Goal: Information Seeking & Learning: Learn about a topic

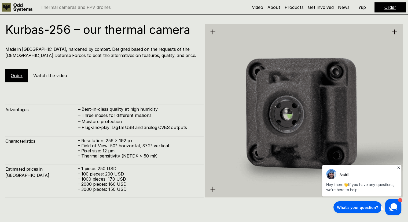
scroll to position [683, 0]
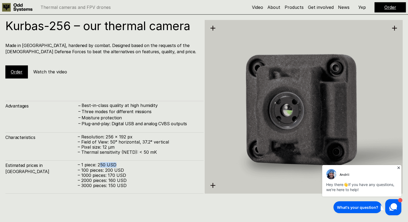
drag, startPoint x: 99, startPoint y: 162, endPoint x: 128, endPoint y: 161, distance: 28.7
click at [128, 161] on div "Estimated prices in [GEOGRAPHIC_DATA] – 1 piece: 250 USD – 100 pieces: 200 USD …" at bounding box center [104, 176] width 198 height 33
drag, startPoint x: 129, startPoint y: 184, endPoint x: 79, endPoint y: 185, distance: 49.7
click at [79, 185] on p "– 3000 pieces: 150 USD" at bounding box center [138, 185] width 121 height 5
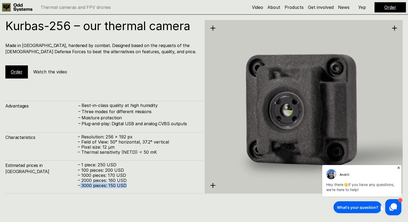
click at [79, 185] on p "– 3000 pieces: 150 USD" at bounding box center [138, 185] width 121 height 5
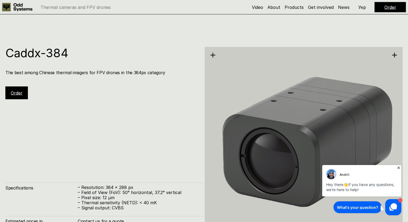
scroll to position [1086, 0]
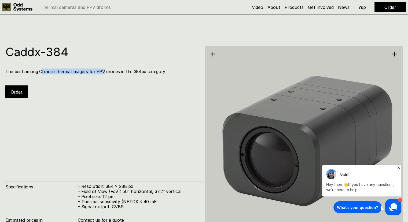
drag, startPoint x: 40, startPoint y: 70, endPoint x: 103, endPoint y: 68, distance: 63.4
click at [103, 68] on h4 "The best among Chinese thermal imagers for FPV drones in the 384px category" at bounding box center [101, 71] width 193 height 6
drag, startPoint x: 103, startPoint y: 68, endPoint x: 41, endPoint y: 74, distance: 62.9
click at [41, 74] on div "Caddx-384 The best among Chinese thermal imagers for FPV drones in the 384px ca…" at bounding box center [104, 72] width 198 height 52
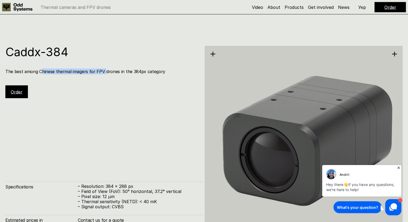
click at [78, 81] on div "Caddx-384 The best among Chinese thermal imagers for FPV drones in the 384px ca…" at bounding box center [104, 72] width 198 height 52
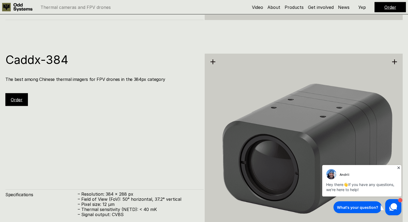
scroll to position [1078, 0]
drag, startPoint x: 42, startPoint y: 79, endPoint x: 100, endPoint y: 68, distance: 59.1
click at [100, 68] on div "Caddx-384 The best among Chinese thermal imagers for FPV drones in the 384px ca…" at bounding box center [104, 80] width 198 height 52
click at [101, 80] on h4 "The best among Chinese thermal imagers for FPV drones in the 384px category" at bounding box center [101, 80] width 193 height 6
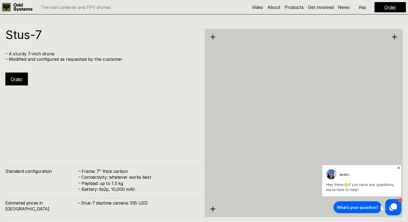
scroll to position [1769, 0]
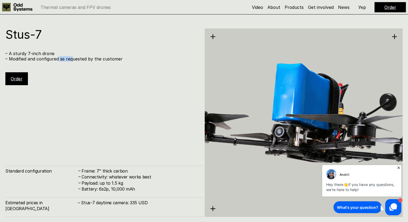
drag, startPoint x: 58, startPoint y: 61, endPoint x: 77, endPoint y: 57, distance: 19.9
click at [74, 56] on div "Stus-7 – A sturdy 7-inch drone – Modified and configured as requested by the cu…" at bounding box center [104, 56] width 198 height 57
click at [79, 57] on p "– Modified and configured as requested by the customer" at bounding box center [101, 58] width 193 height 5
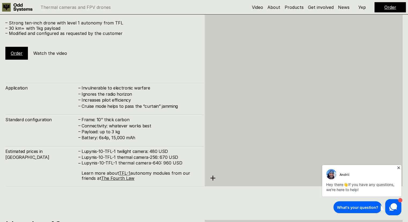
scroll to position [2242, 0]
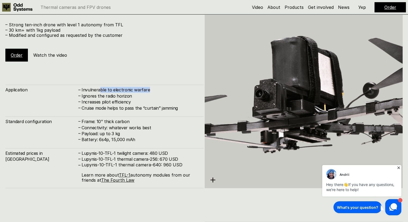
drag, startPoint x: 104, startPoint y: 87, endPoint x: 155, endPoint y: 91, distance: 50.6
click at [155, 91] on h4 "Invulnerable to electronic warfare" at bounding box center [140, 90] width 117 height 6
click at [159, 100] on h4 "Increases pilot efficiency" at bounding box center [140, 102] width 117 height 6
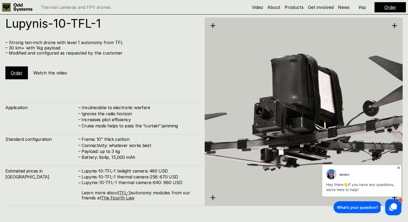
scroll to position [2221, 0]
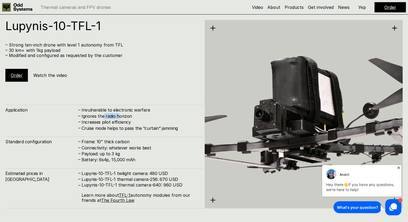
drag, startPoint x: 118, startPoint y: 113, endPoint x: 104, endPoint y: 113, distance: 14.5
click at [104, 113] on h4 "Ignores the radio horizon" at bounding box center [140, 116] width 117 height 6
click at [147, 127] on h4 "Cruise mode helps to pass the “curtain” jamming" at bounding box center [140, 128] width 117 height 6
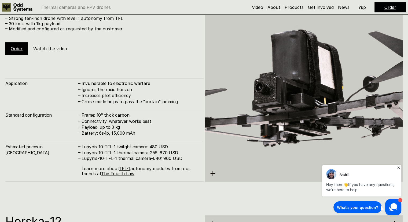
scroll to position [2249, 0]
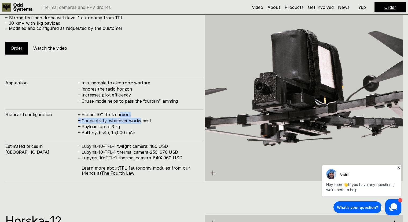
drag, startPoint x: 119, startPoint y: 116, endPoint x: 141, endPoint y: 118, distance: 21.6
click at [140, 118] on div "– Frame: 10’’ thick carbon – Connectivity: whatever works best – Payload: up to…" at bounding box center [138, 123] width 121 height 24
click at [143, 118] on h4 "Connectivity: whatever works best" at bounding box center [140, 121] width 117 height 6
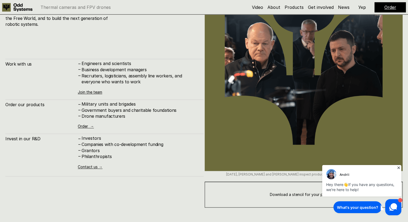
scroll to position [2708, 0]
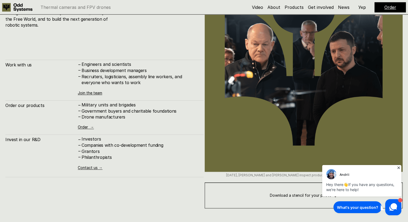
click at [398, 168] on icon at bounding box center [399, 167] width 2 height 2
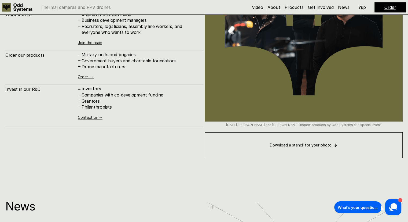
scroll to position [2745, 0]
